Goal: Transaction & Acquisition: Purchase product/service

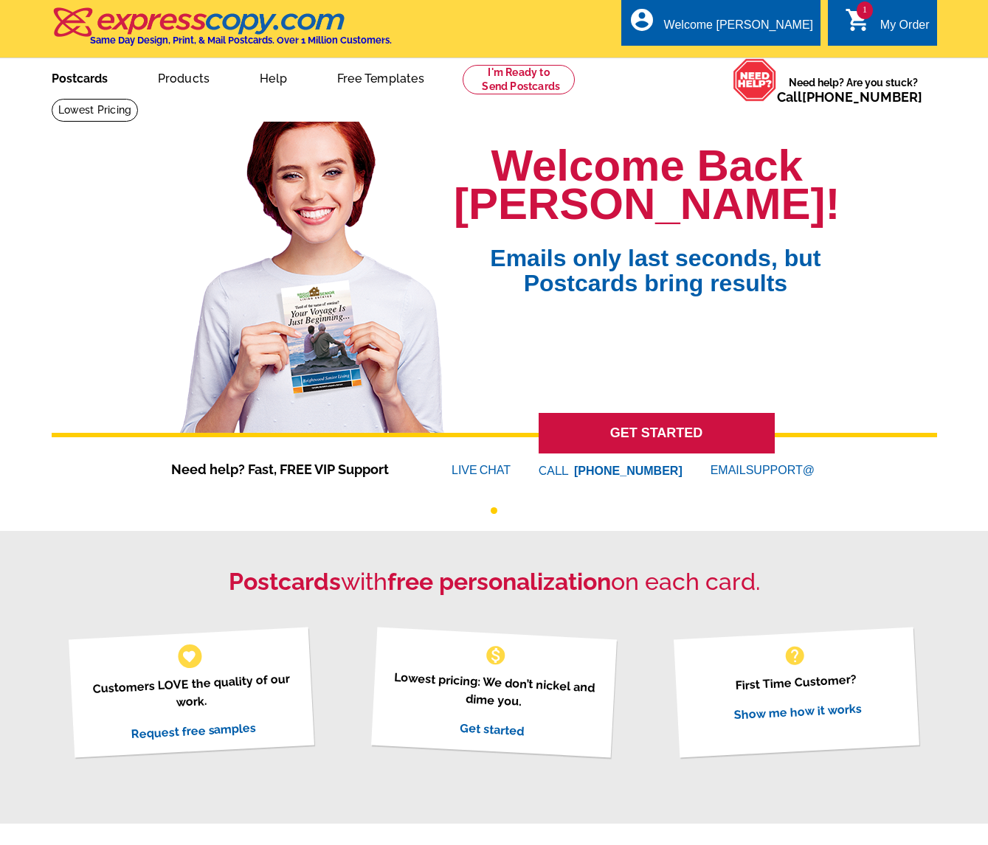
click at [95, 81] on link "Postcards" at bounding box center [79, 77] width 103 height 35
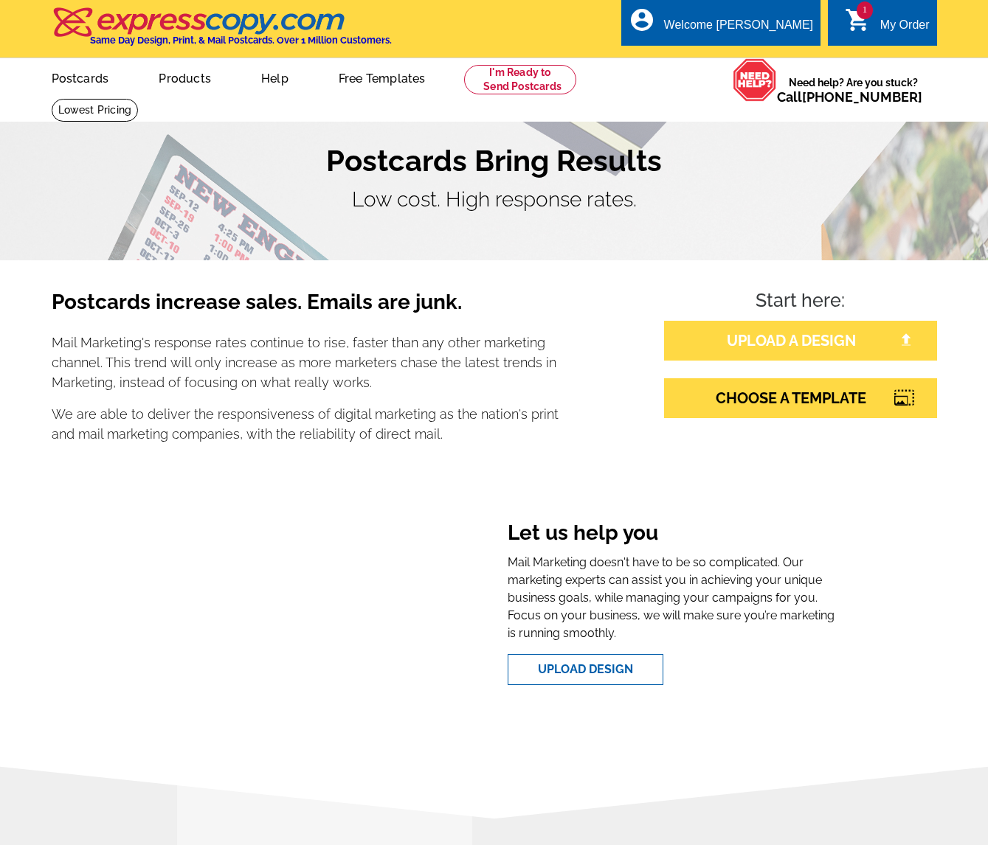
click at [789, 337] on link "UPLOAD A DESIGN" at bounding box center [800, 341] width 273 height 40
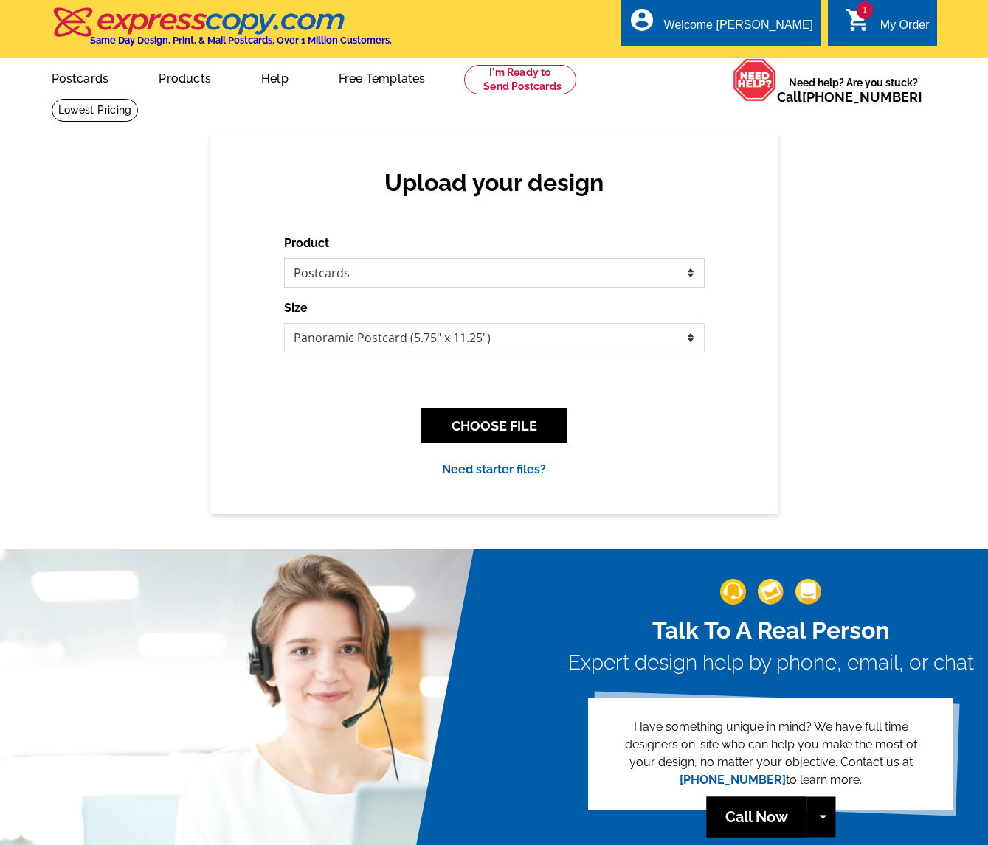
click at [359, 266] on select "Please select the type of file... Postcards Business Cards Letters and flyers G…" at bounding box center [494, 273] width 420 height 30
click at [438, 317] on div "Size Jumbo Postcard (5.5" x 8.5") Regular Postcard (4.25" x 5.6") Panoramic Pos…" at bounding box center [494, 326] width 420 height 53
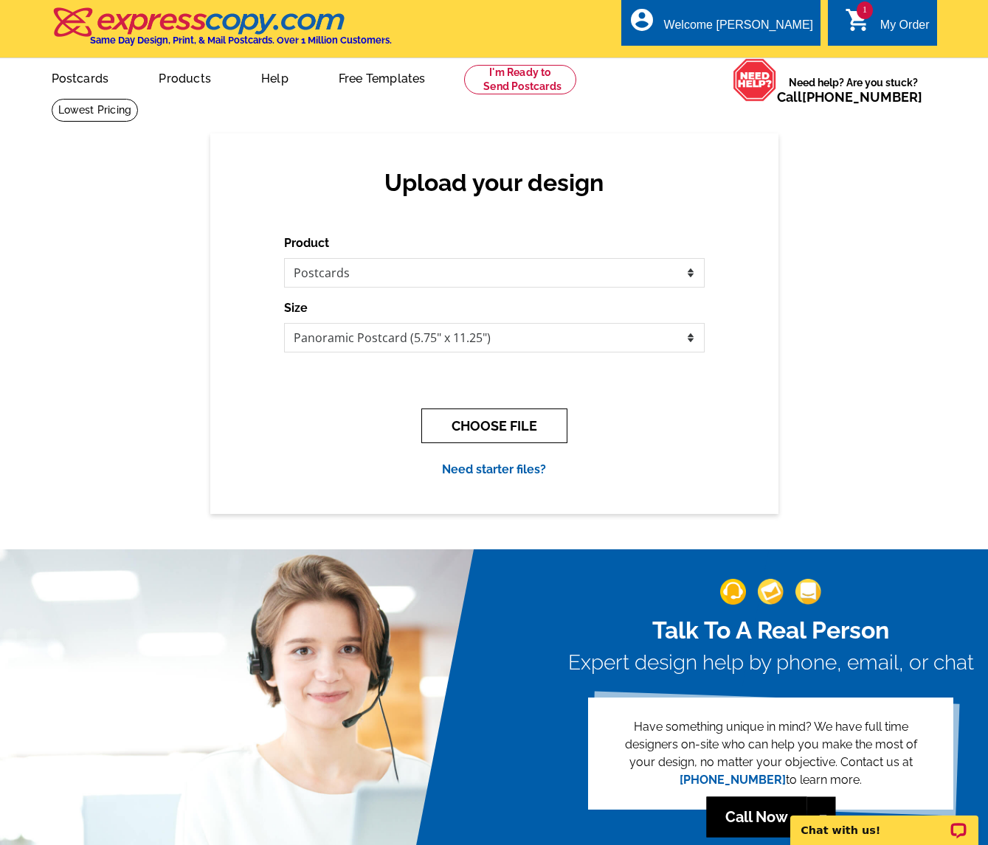
click at [506, 422] on button "CHOOSE FILE" at bounding box center [494, 426] width 146 height 35
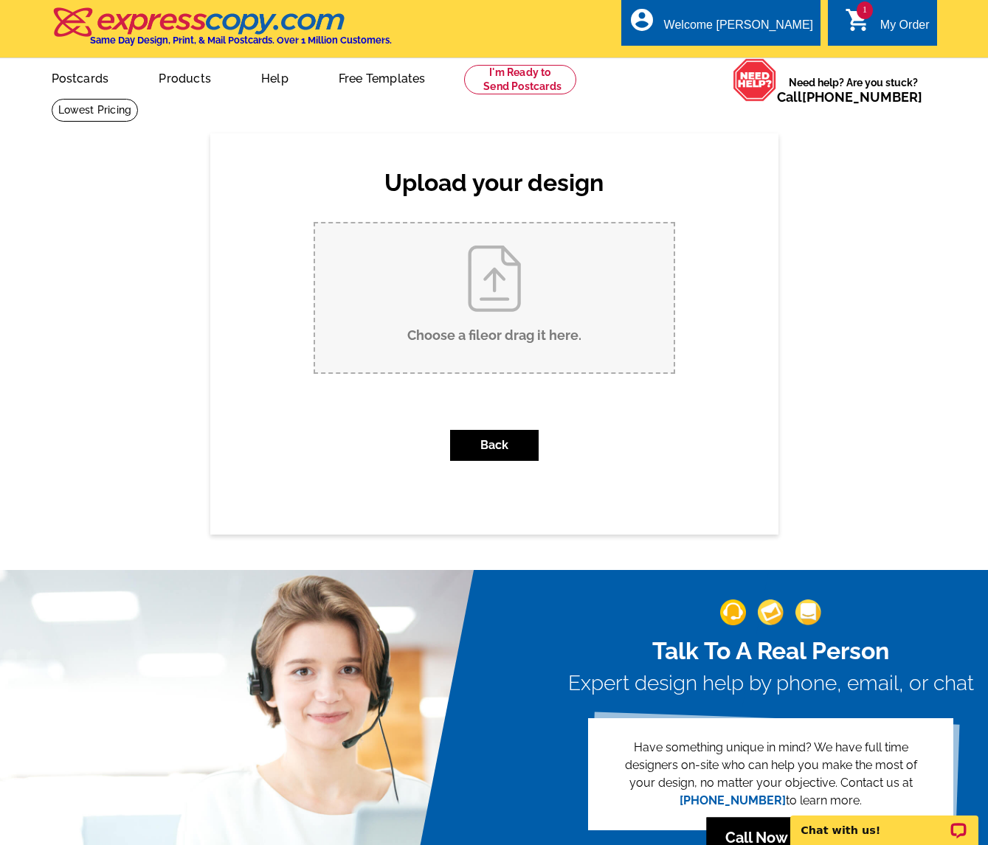
click at [537, 296] on input "Choose a file or drag it here ." at bounding box center [494, 298] width 359 height 149
type input "C:\fakepath\Postcard_Panoramic_Frazier Koch Group_2025 Sales_v2_Outlined.pdf"
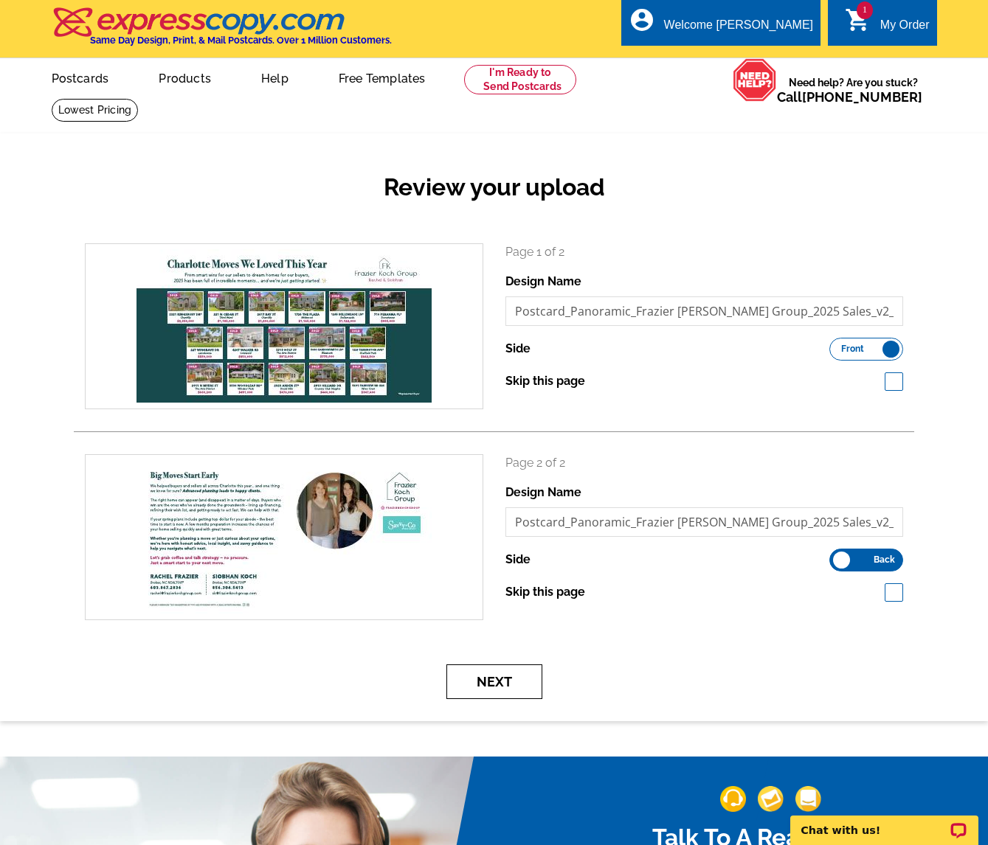
click at [489, 685] on button "Next" at bounding box center [494, 682] width 96 height 35
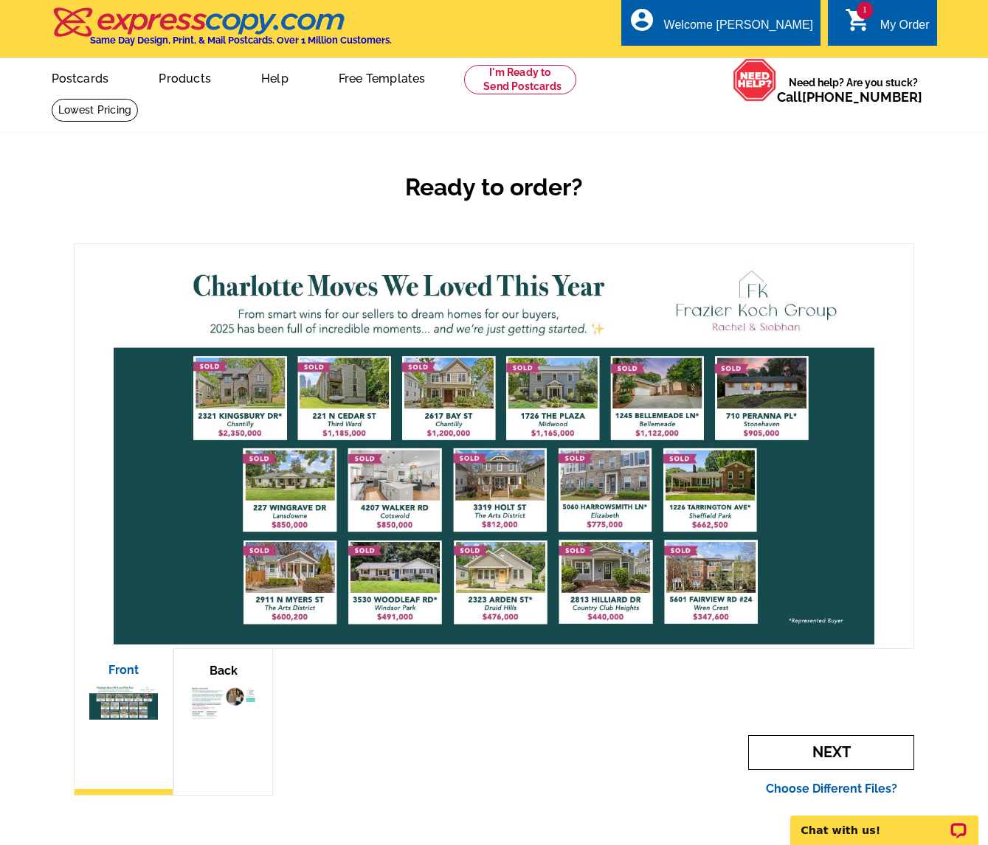
click at [790, 746] on span "Next" at bounding box center [831, 753] width 166 height 35
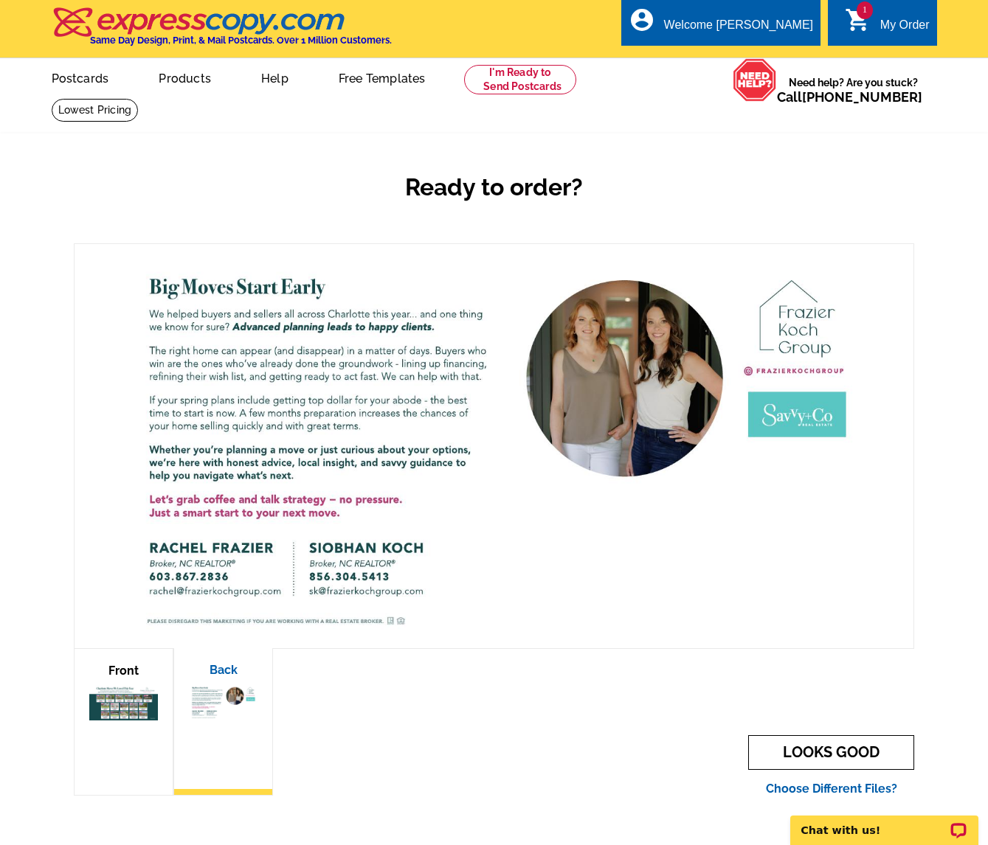
click at [856, 755] on link "LOOKS GOOD" at bounding box center [831, 753] width 166 height 35
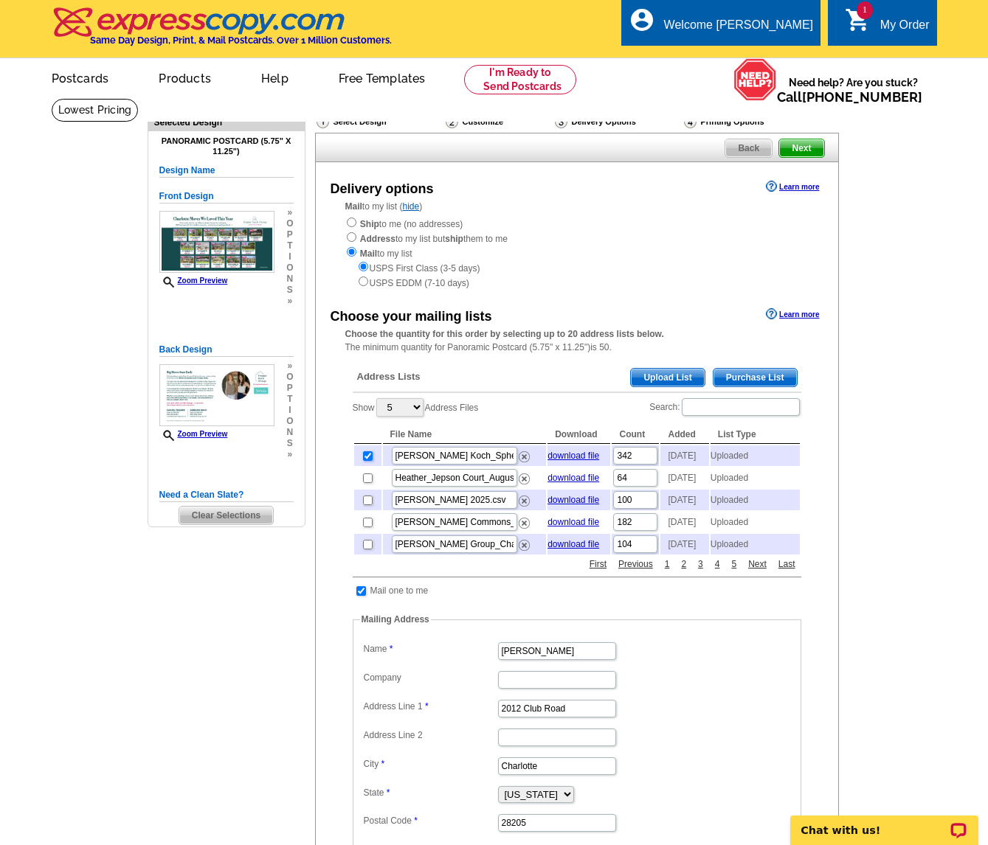
click at [366, 461] on input "checkbox" at bounding box center [368, 456] width 10 height 10
checkbox input "false"
click at [525, 463] on img at bounding box center [524, 456] width 11 height 11
click at [667, 381] on span "Upload List" at bounding box center [667, 378] width 73 height 18
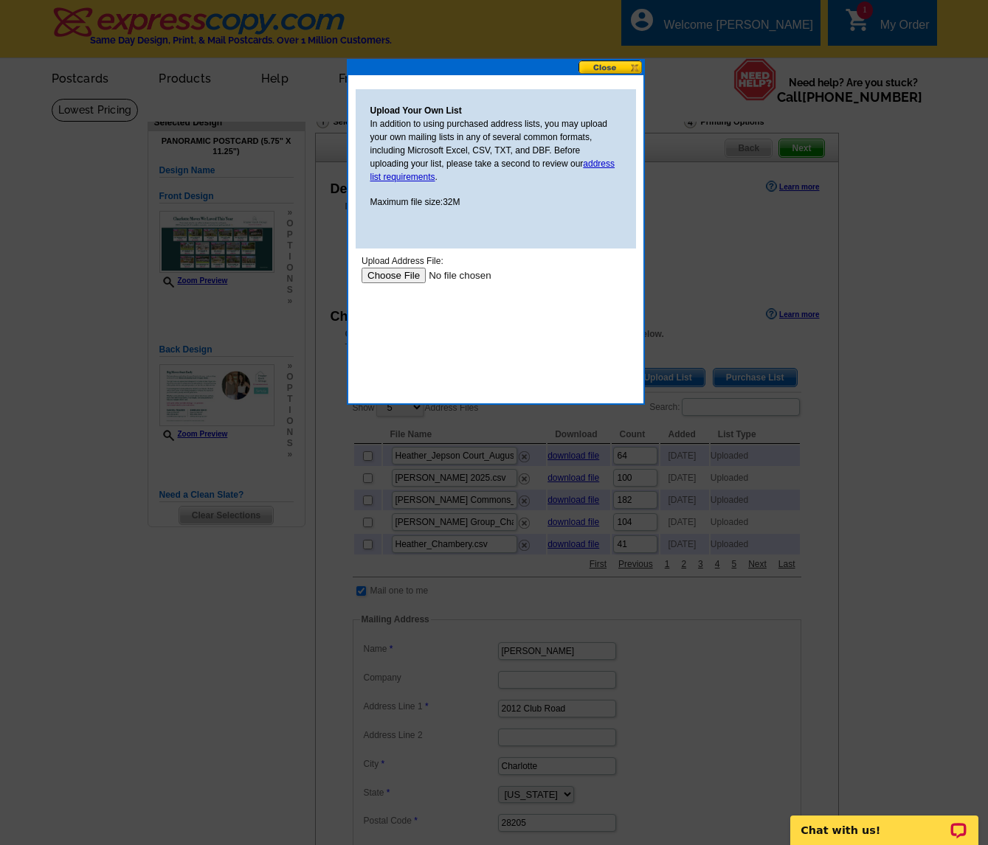
click at [398, 280] on input "file" at bounding box center [454, 275] width 187 height 15
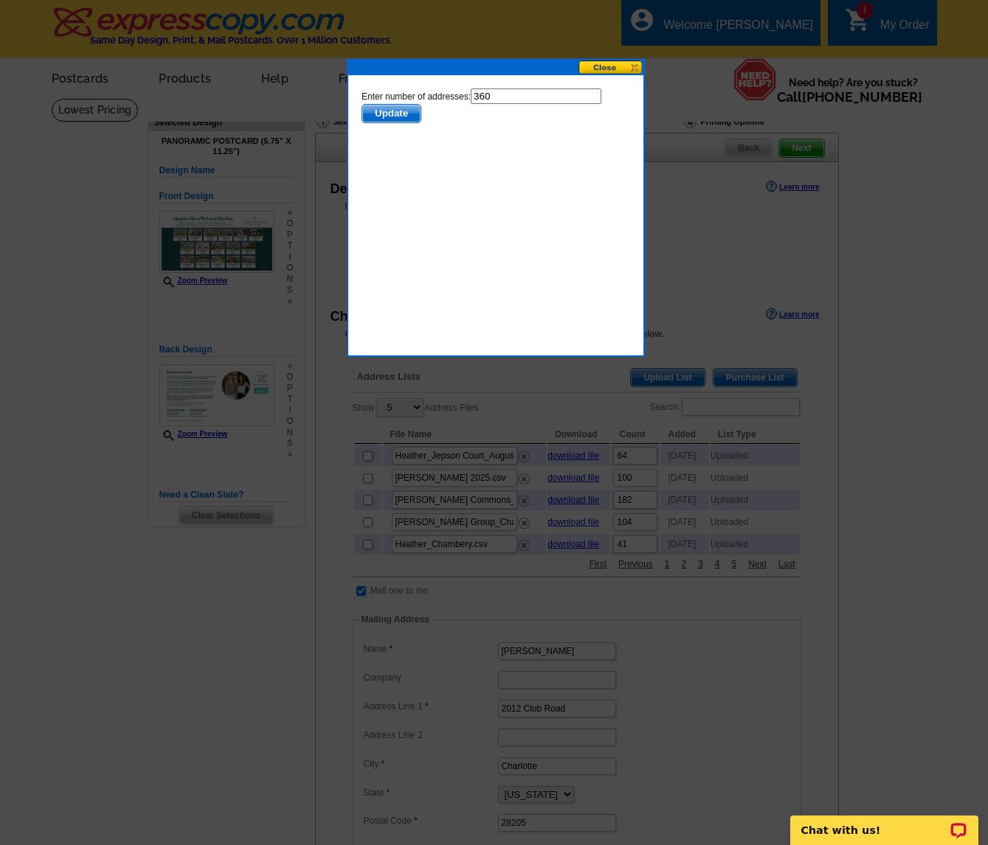
click at [389, 116] on span "Update" at bounding box center [390, 114] width 58 height 18
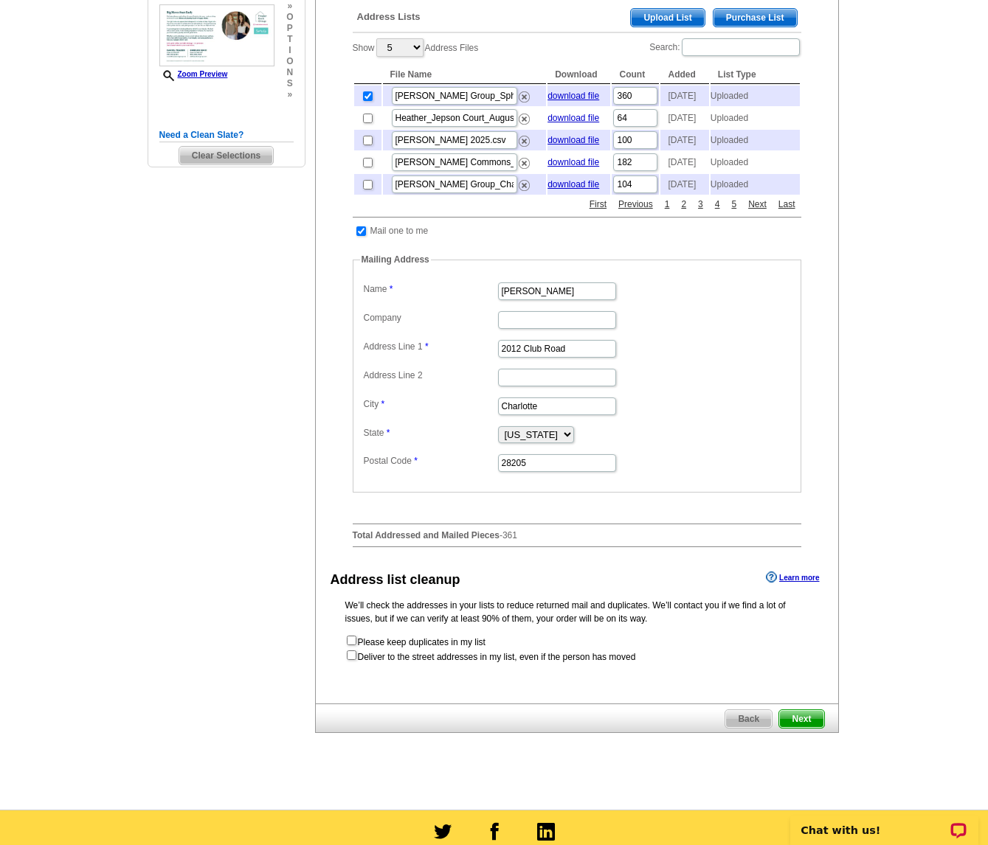
scroll to position [361, 0]
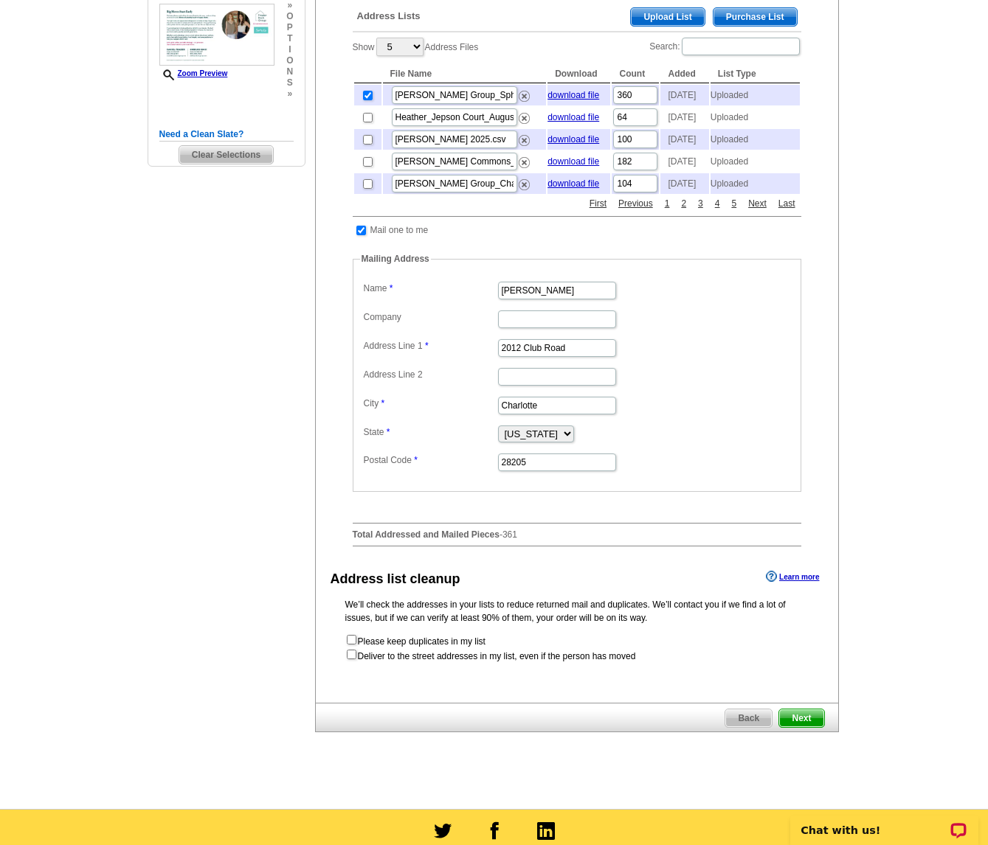
click at [800, 727] on span "Next" at bounding box center [801, 719] width 44 height 18
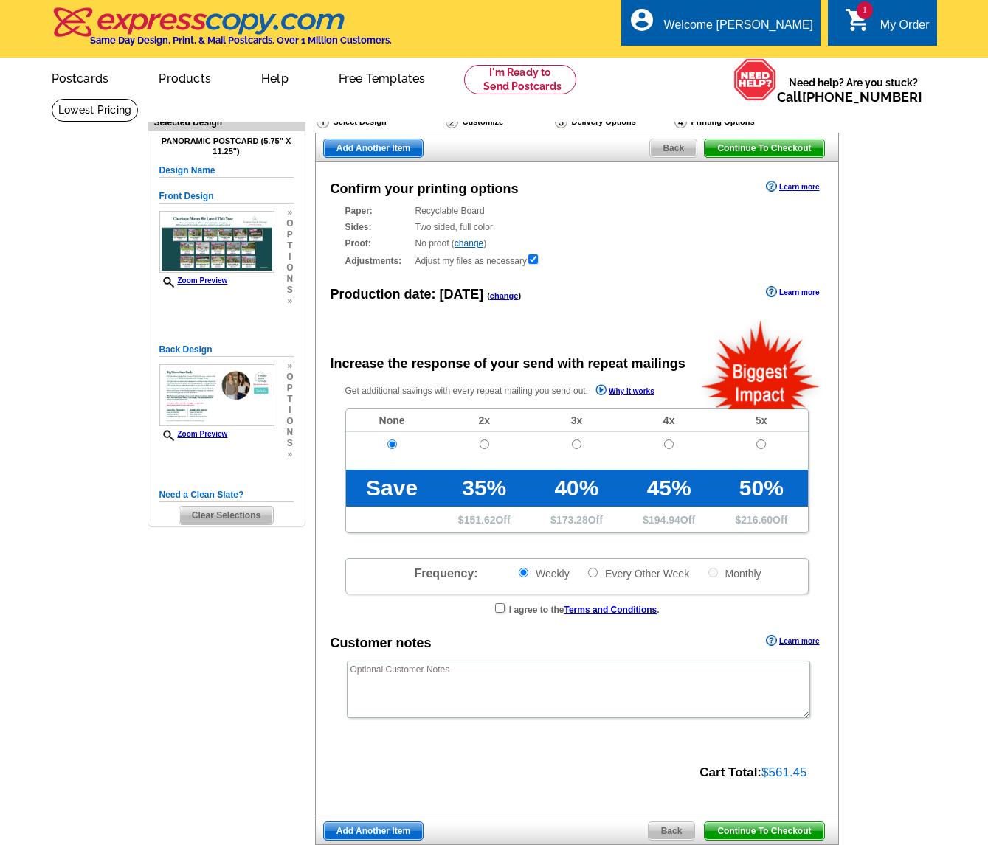
radio input "false"
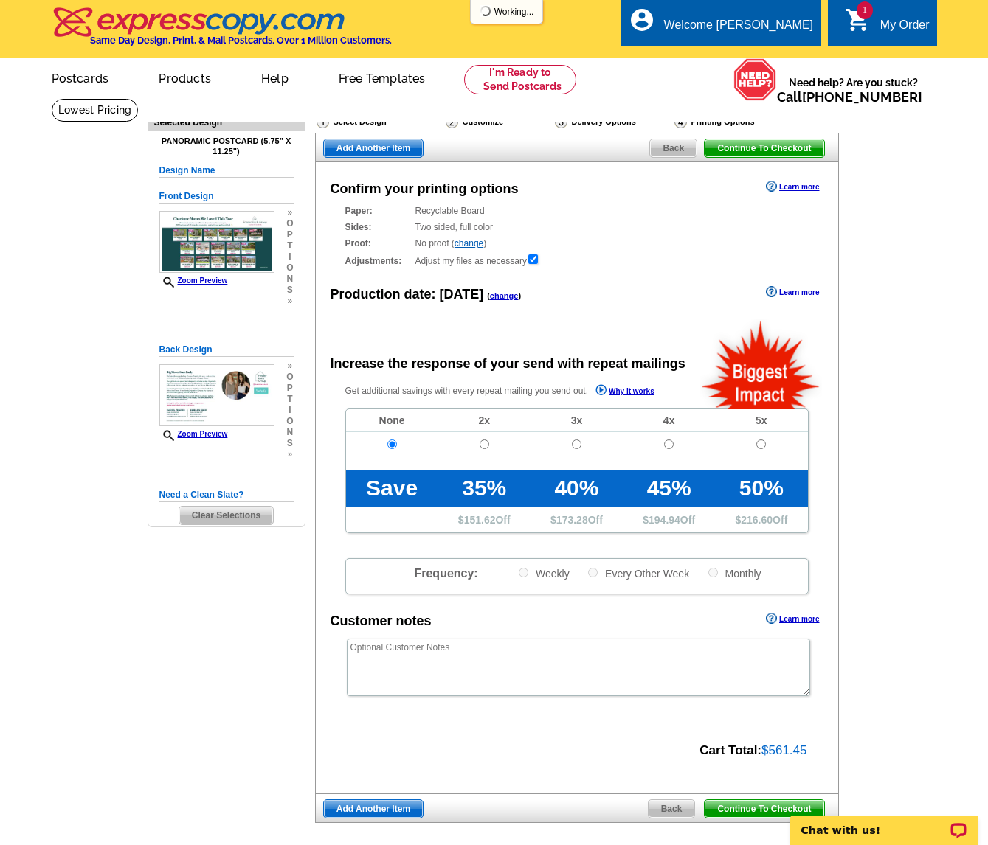
click at [762, 809] on span "Continue To Checkout" at bounding box center [764, 809] width 119 height 18
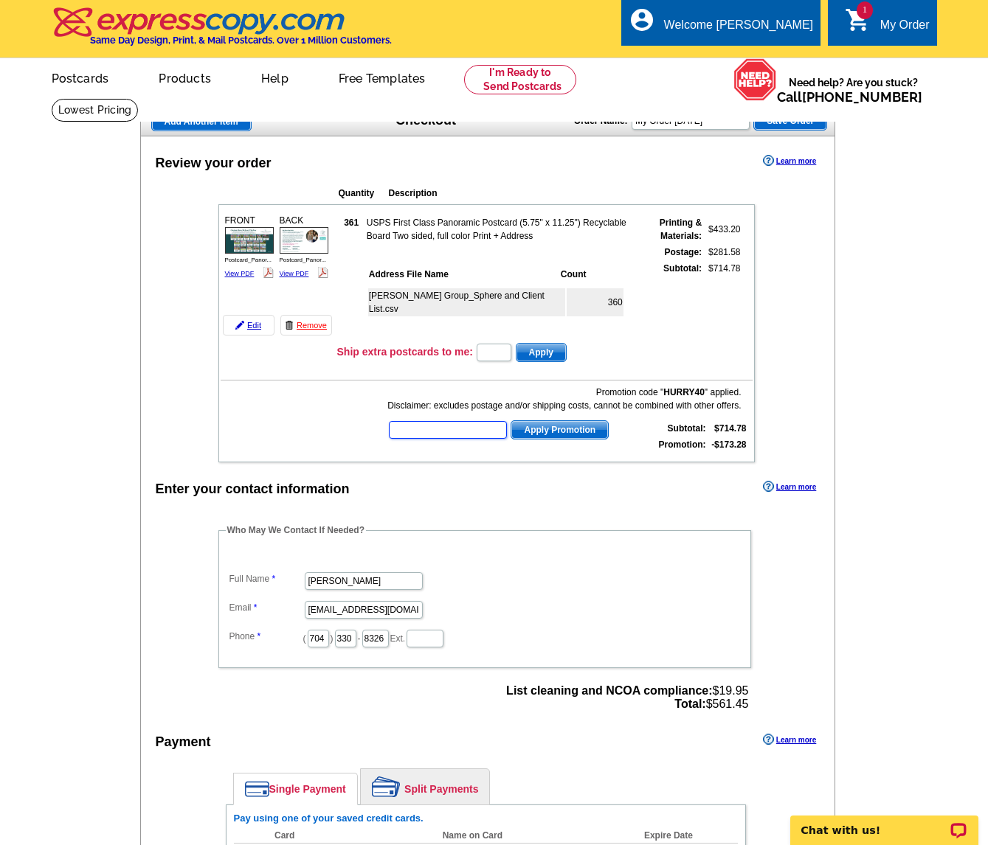
click at [457, 429] on input "text" at bounding box center [448, 430] width 118 height 18
type input "Hurry40"
click at [588, 434] on span "Apply Promotion" at bounding box center [559, 430] width 97 height 18
drag, startPoint x: 738, startPoint y: 120, endPoint x: 576, endPoint y: 102, distance: 162.6
click at [578, 103] on main "Add Another Item Checkout Order Name: My Order 2025-09-11 Save Order Review you…" at bounding box center [494, 610] width 988 height 1025
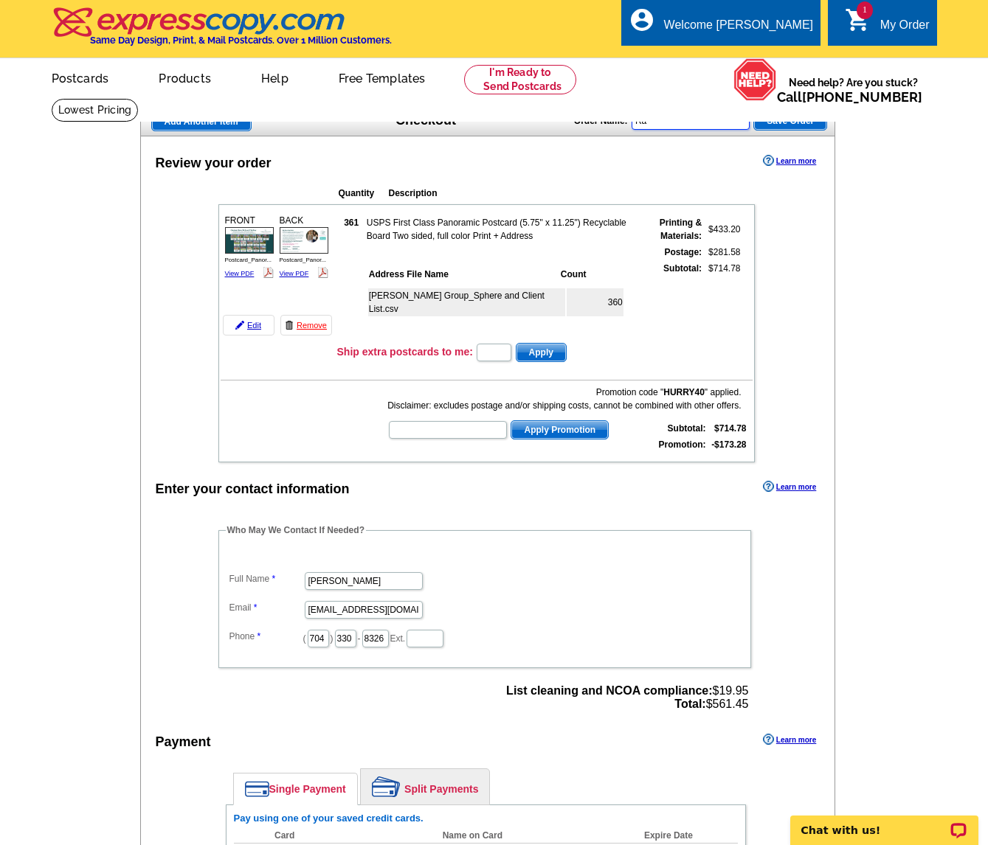
type input "R"
type input "[PERSON_NAME] Group_Recent Sales"
click at [801, 126] on span "Save Order" at bounding box center [790, 121] width 72 height 18
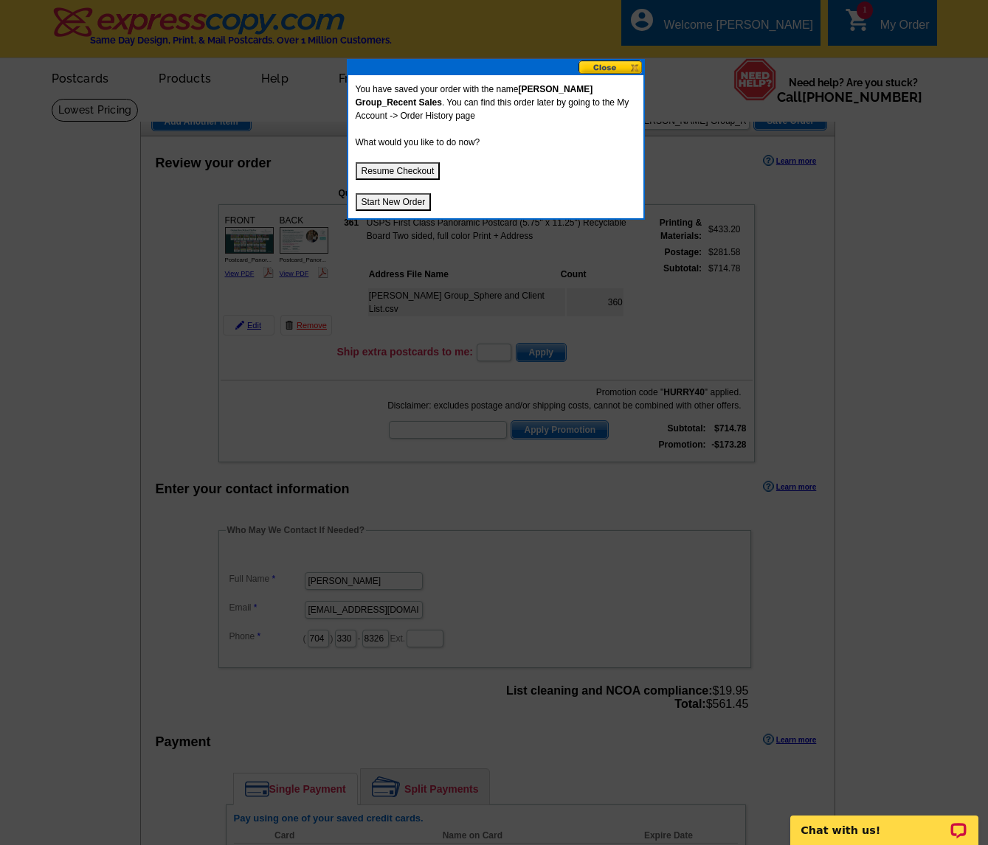
click at [412, 177] on button "Resume Checkout" at bounding box center [398, 171] width 85 height 18
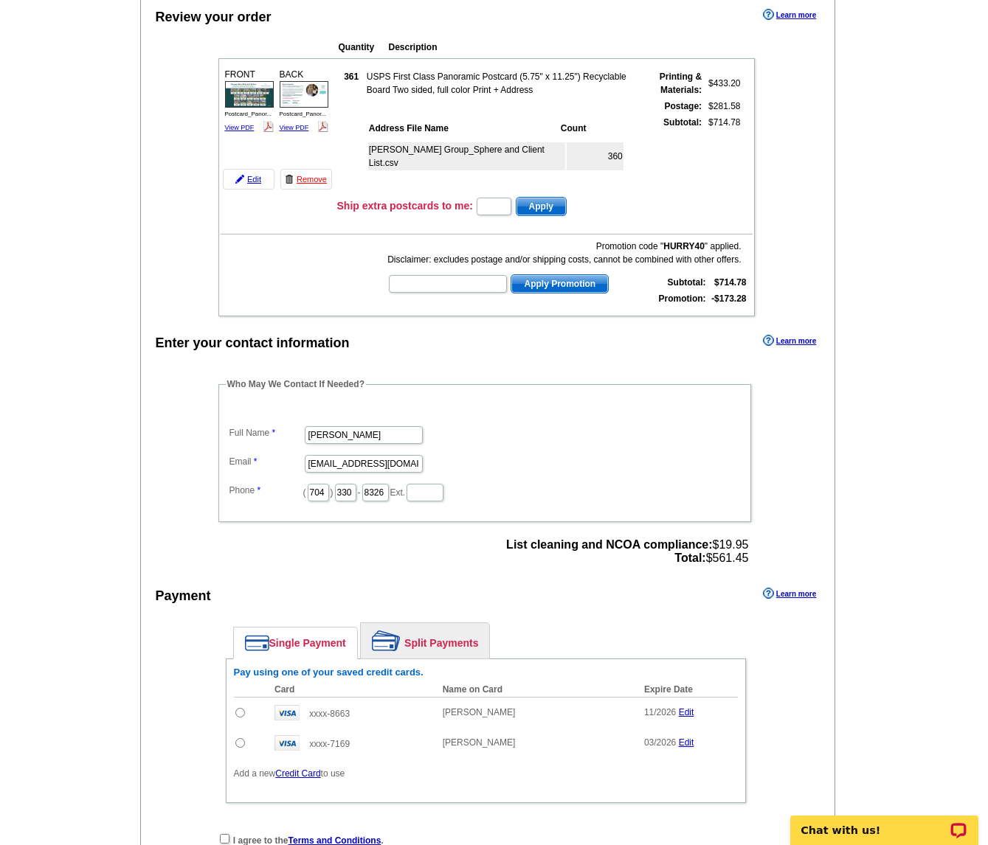
scroll to position [185, 0]
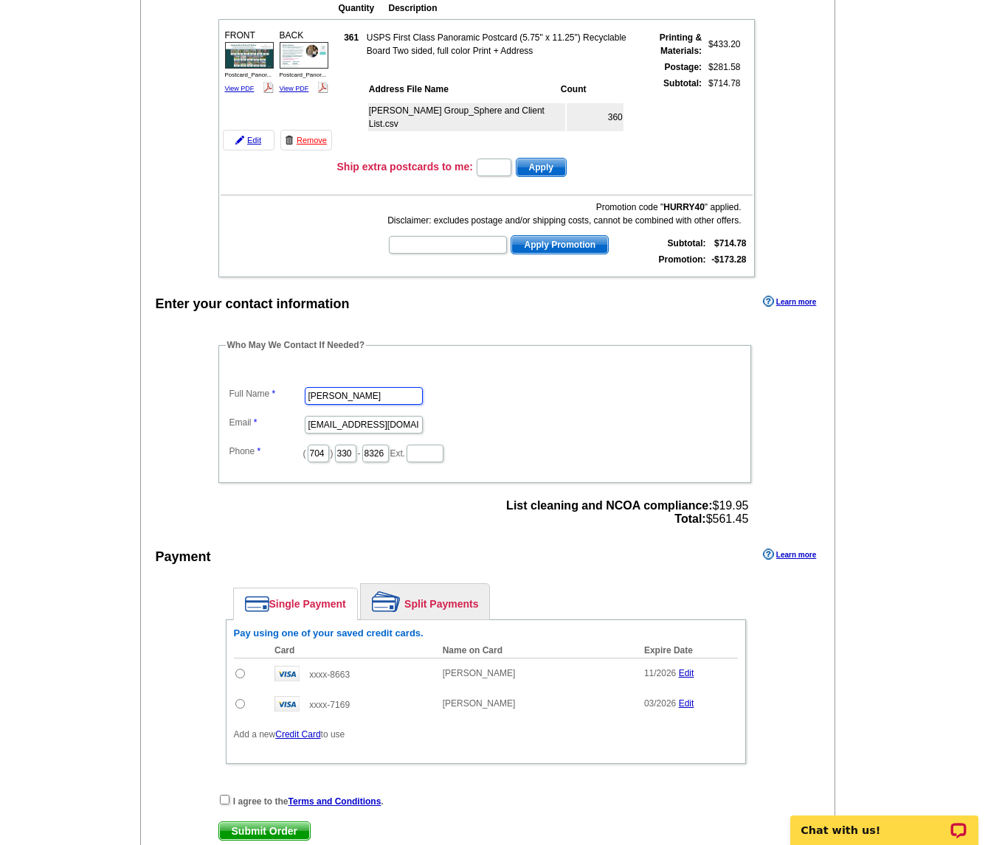
drag, startPoint x: 353, startPoint y: 393, endPoint x: 279, endPoint y: 391, distance: 73.8
click at [279, 391] on dl "Full Name Stevie Thomas Email stevie@savvyandcompany.com Phone ( 704 ) 330 - 83…" at bounding box center [485, 414] width 518 height 100
type input "[PERSON_NAME]"
type input "[PERSON_NAME][EMAIL_ADDRESS][DOMAIN_NAME]"
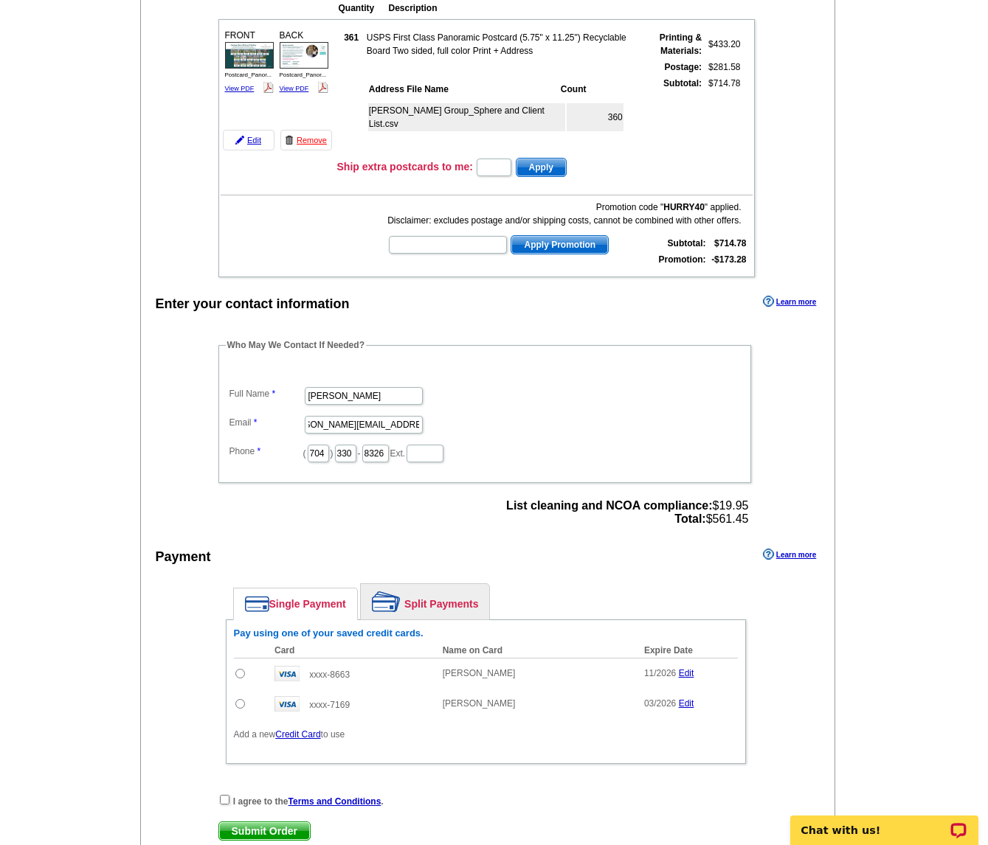
click at [616, 586] on ul "Single Payment Split Payments" at bounding box center [489, 602] width 513 height 36
click at [241, 674] on input "radio" at bounding box center [240, 674] width 10 height 10
radio input "true"
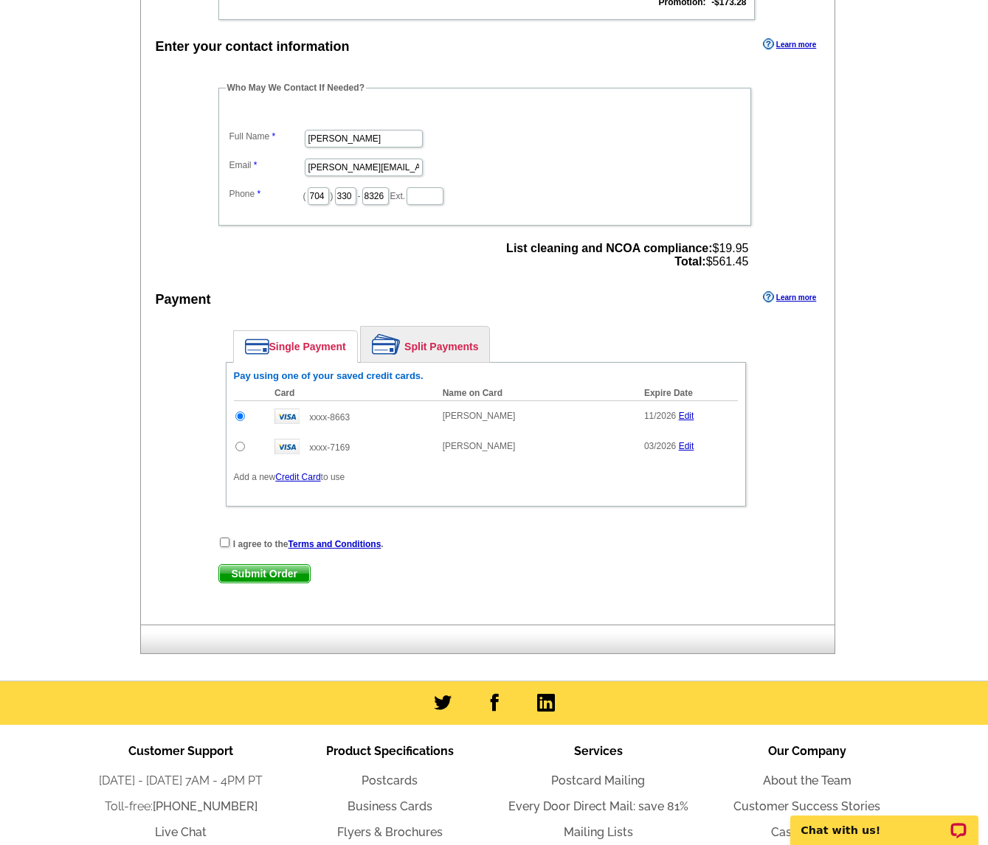
scroll to position [472, 0]
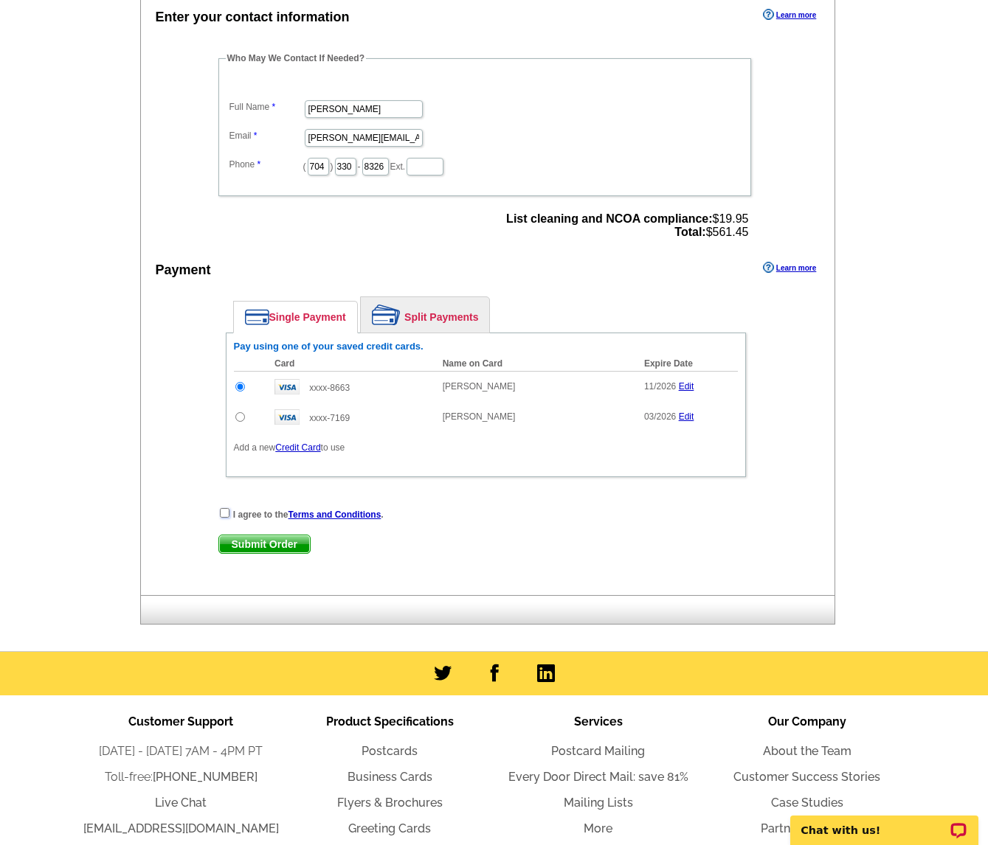
click at [223, 510] on input "checkbox" at bounding box center [225, 513] width 10 height 10
checkbox input "true"
click at [282, 547] on span "Submit Order" at bounding box center [264, 545] width 91 height 18
